Goal: Task Accomplishment & Management: Use online tool/utility

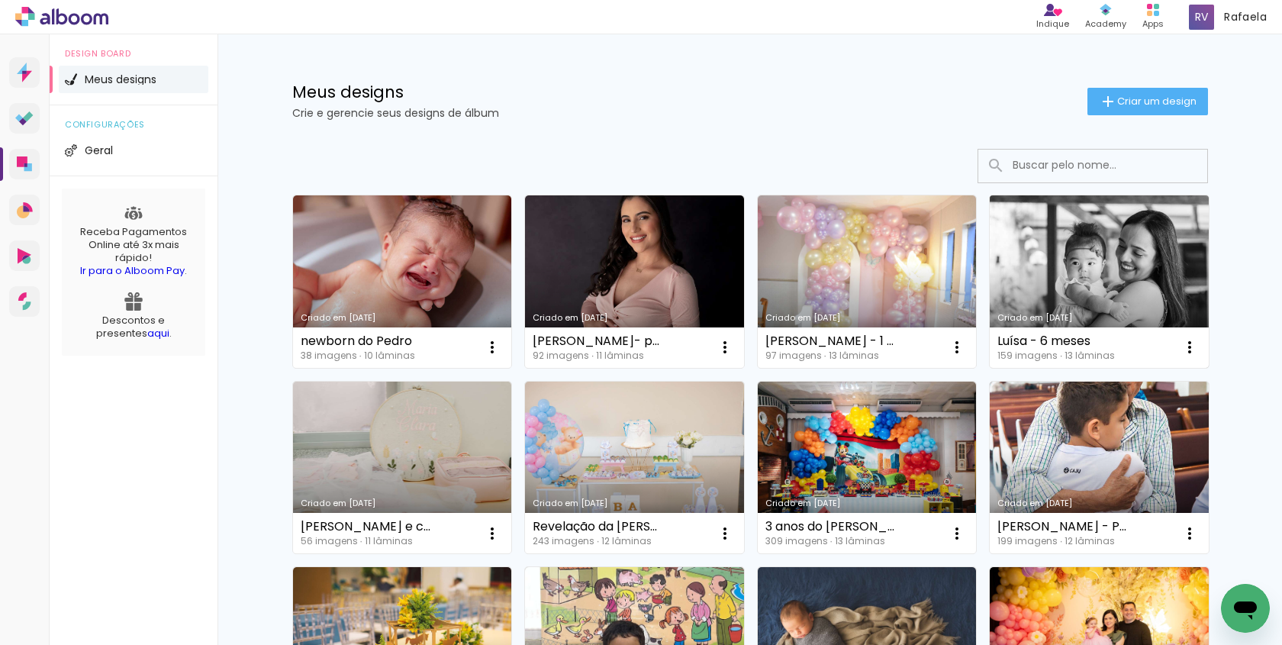
click at [1074, 270] on link "Criado em [DATE]" at bounding box center [1099, 281] width 219 height 173
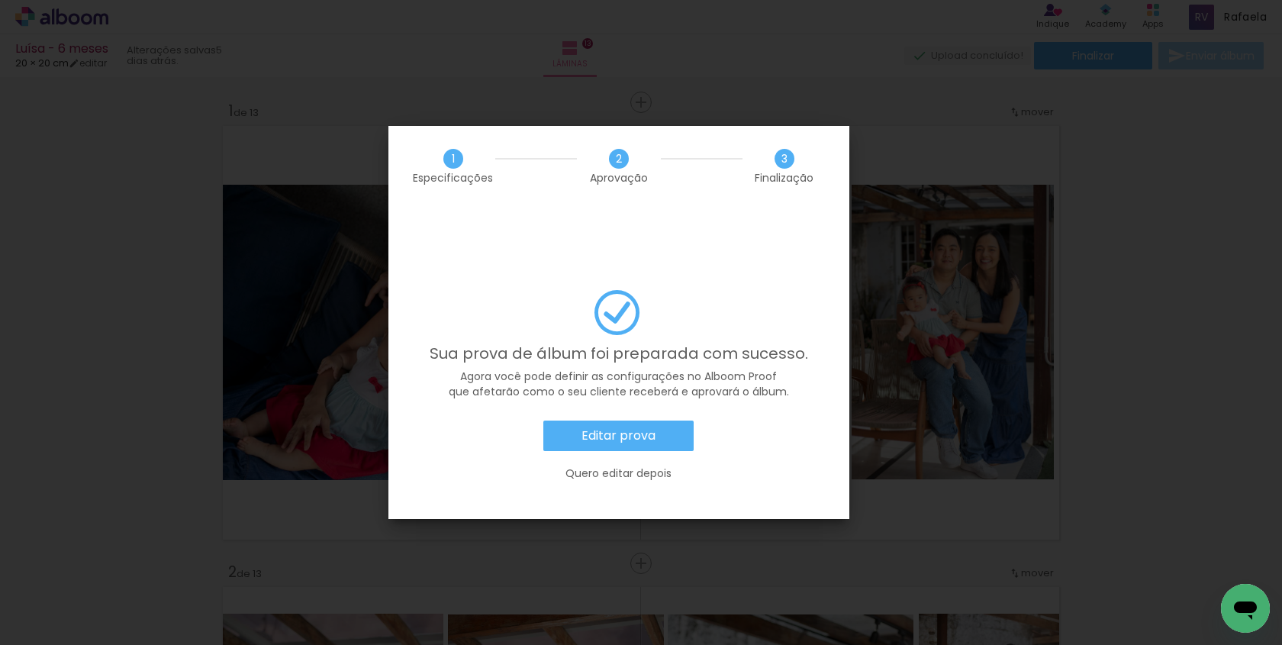
scroll to position [4526, 0]
